Goal: Task Accomplishment & Management: Manage account settings

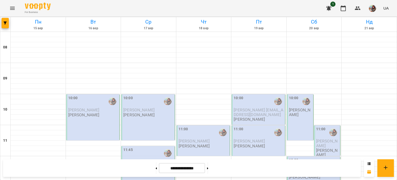
scroll to position [265, 0]
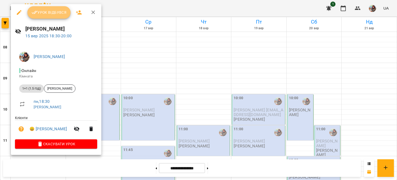
click at [45, 12] on span "Урок відбувся" at bounding box center [49, 12] width 35 height 6
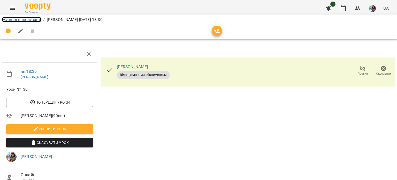
click at [27, 20] on link "Журнал відвідувань" at bounding box center [21, 19] width 39 height 5
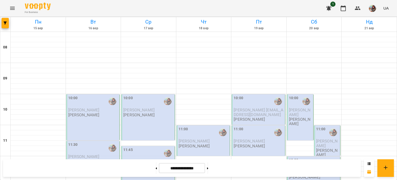
scroll to position [56, 0]
click at [144, 159] on span "[PERSON_NAME]" at bounding box center [138, 161] width 31 height 5
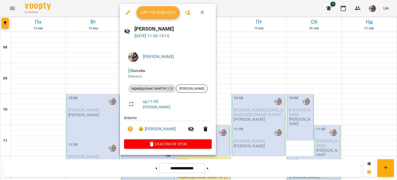
click at [82, 57] on div at bounding box center [198, 90] width 397 height 180
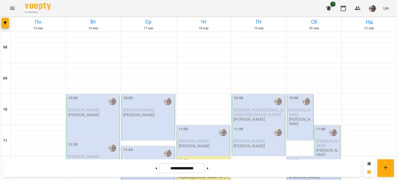
scroll to position [131, 0]
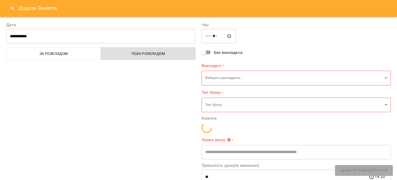
type input "**********"
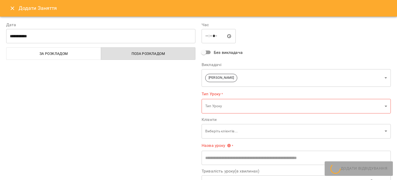
scroll to position [60, 0]
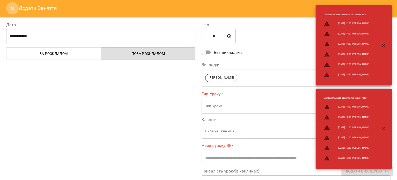
click at [13, 9] on icon "Close" at bounding box center [13, 8] width 4 height 4
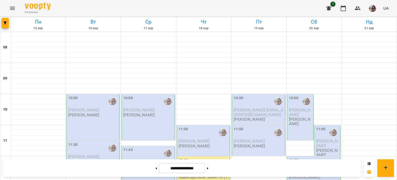
scroll to position [238, 0]
